Goal: Information Seeking & Learning: Learn about a topic

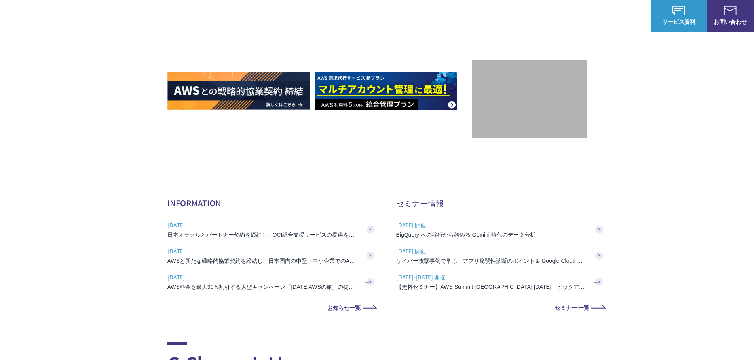
click at [506, 233] on h3 "BigQuery への移行から始める Gemini 時代のデータ分析" at bounding box center [491, 235] width 190 height 8
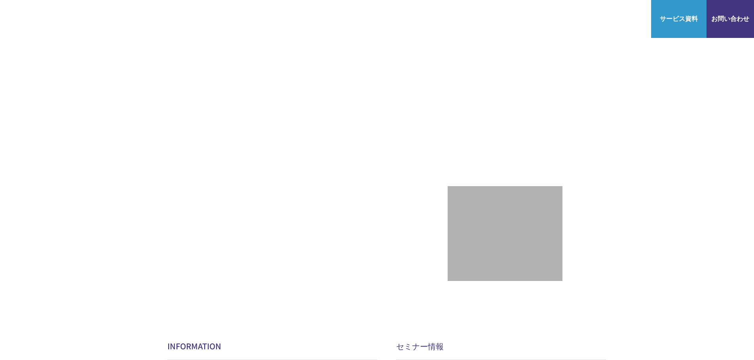
scroll to position [162, 0]
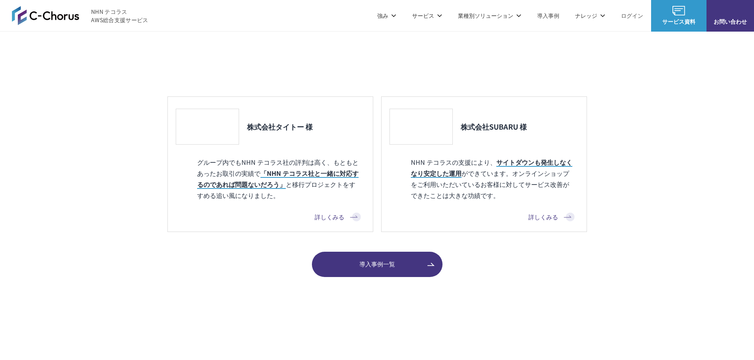
scroll to position [1036, 0]
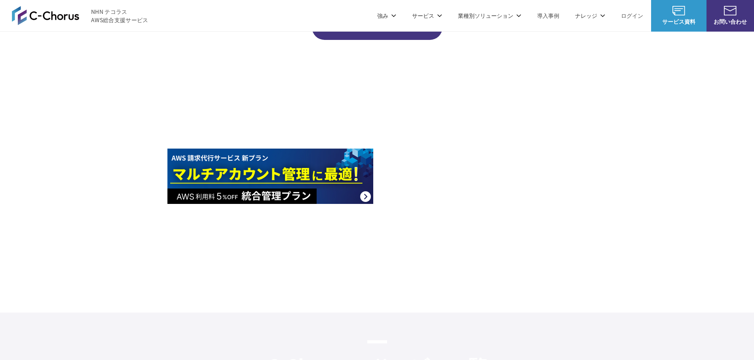
click at [508, 246] on img at bounding box center [484, 237] width 206 height 55
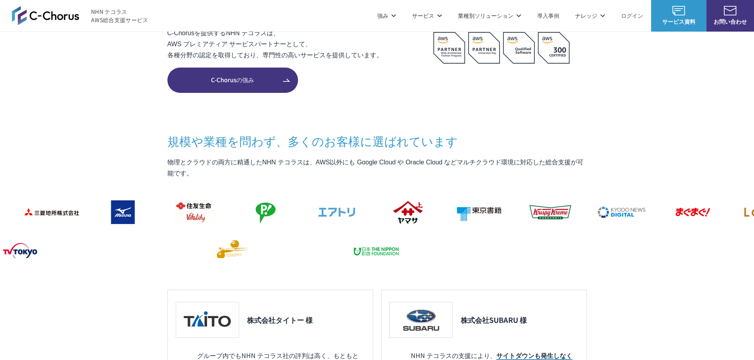
scroll to position [601, 0]
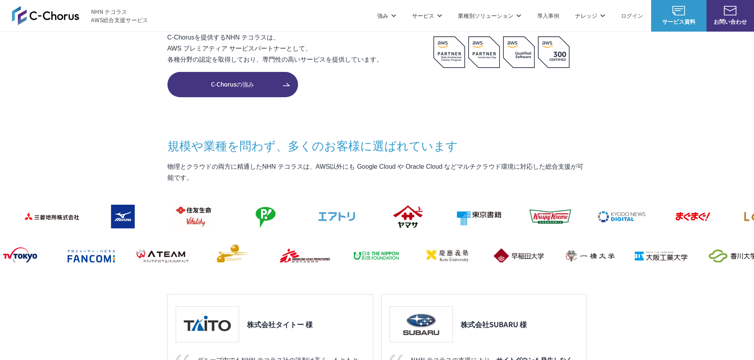
drag, startPoint x: 501, startPoint y: 64, endPoint x: 482, endPoint y: 74, distance: 21.2
